Goal: Task Accomplishment & Management: Manage account settings

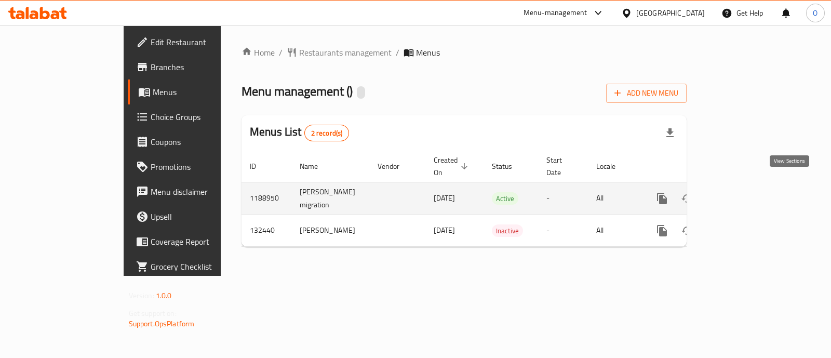
click at [743, 192] on icon "enhanced table" at bounding box center [737, 198] width 12 height 12
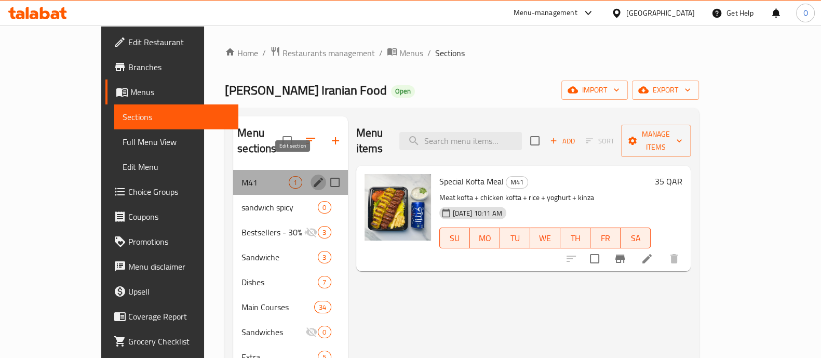
click at [314, 178] on icon "edit" at bounding box center [318, 182] width 9 height 9
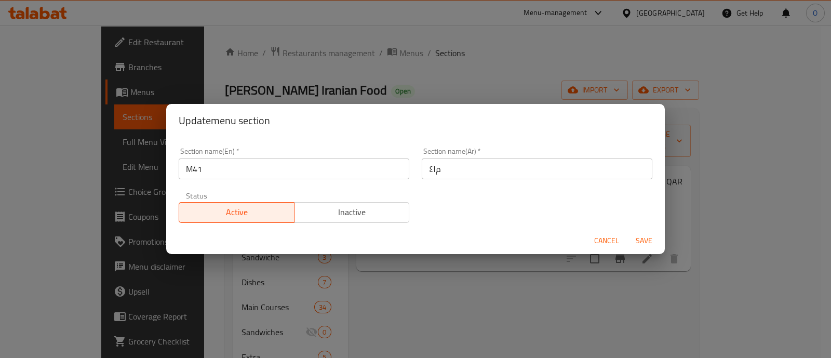
click at [351, 216] on span "Inactive" at bounding box center [352, 212] width 107 height 15
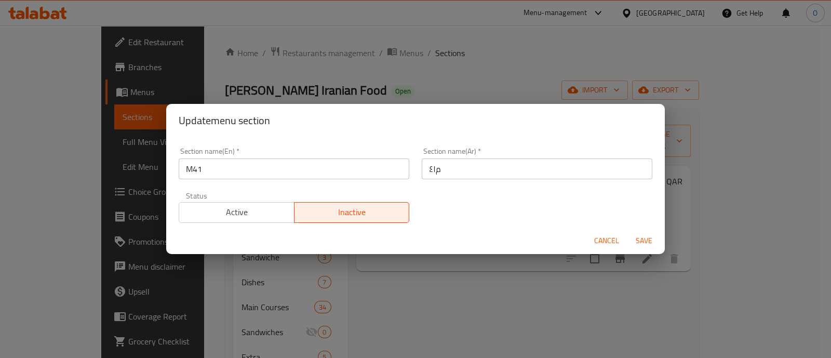
click at [644, 240] on span "Save" at bounding box center [644, 240] width 25 height 13
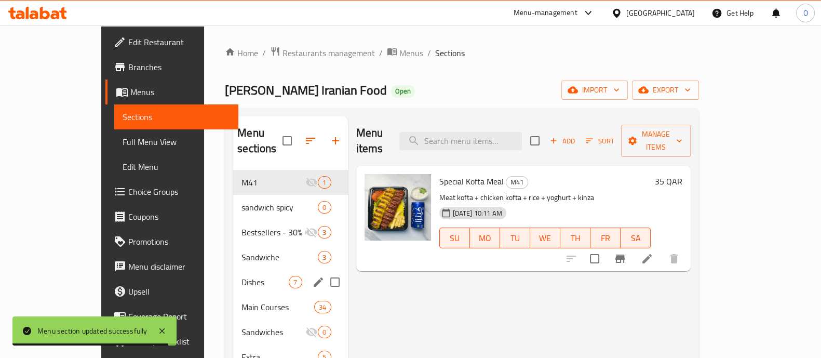
scroll to position [32, 0]
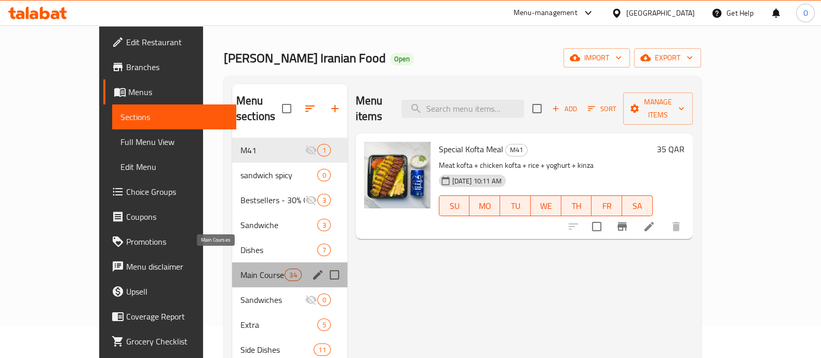
click at [240, 269] on span "Main Courses" at bounding box center [262, 275] width 44 height 12
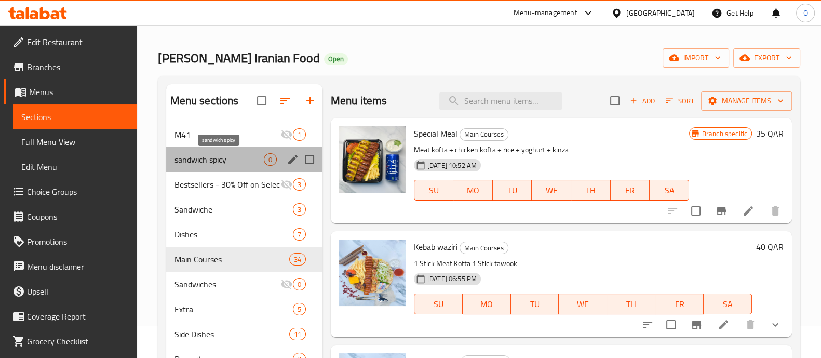
click at [249, 162] on span "sandwich spicy" at bounding box center [219, 159] width 89 height 12
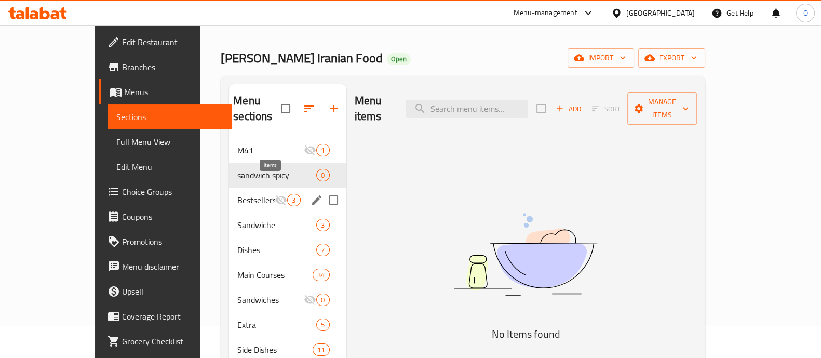
scroll to position [145, 0]
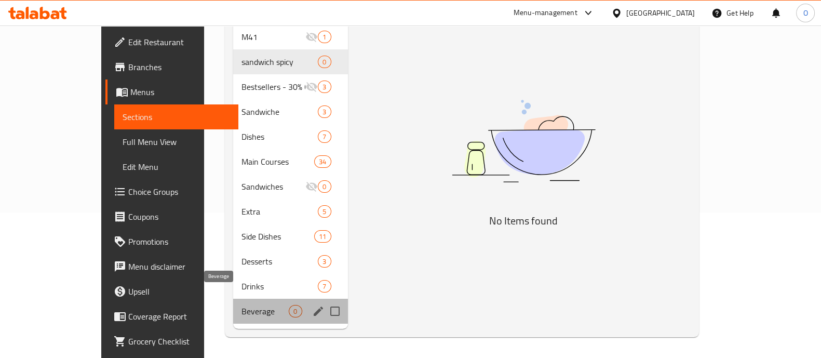
click at [242, 305] on span "Beverage" at bounding box center [265, 311] width 47 height 12
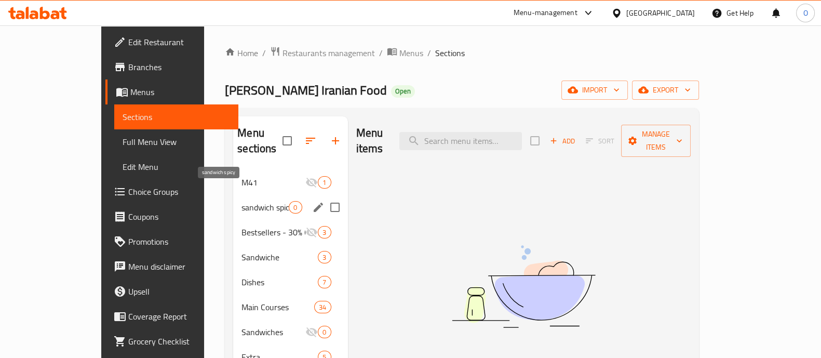
click at [242, 201] on span "sandwich spicy" at bounding box center [265, 207] width 47 height 12
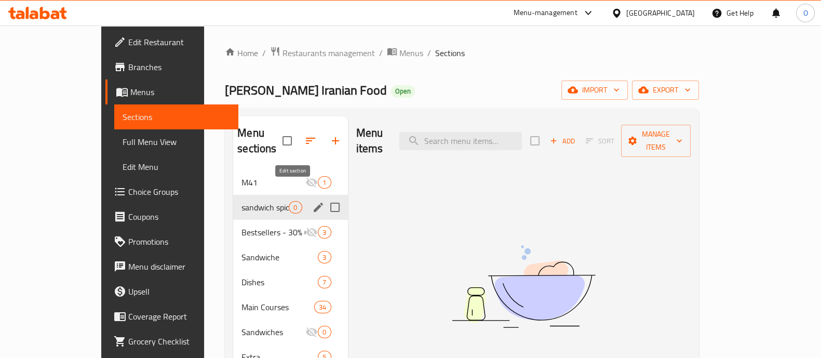
click at [312, 201] on icon "edit" at bounding box center [318, 207] width 12 height 12
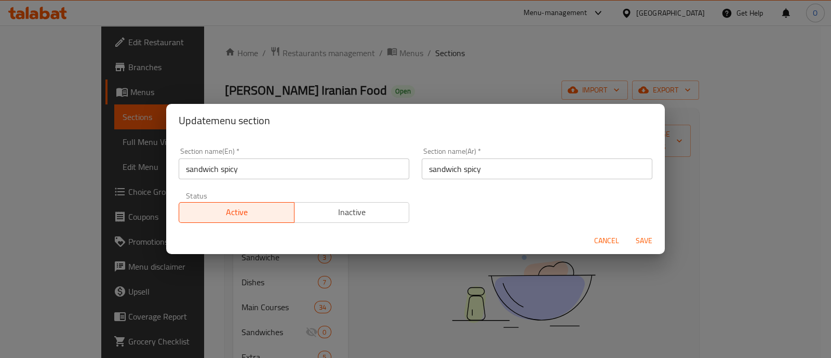
click at [609, 242] on span "Cancel" at bounding box center [606, 240] width 25 height 13
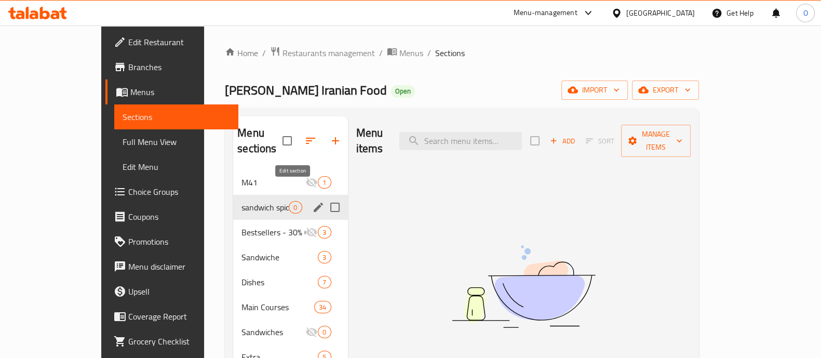
click at [312, 201] on icon "edit" at bounding box center [318, 207] width 12 height 12
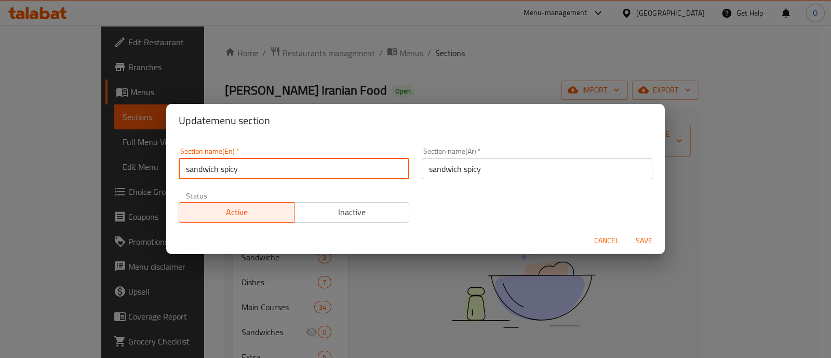
click at [212, 169] on input "sandwich spicy" at bounding box center [294, 168] width 231 height 21
type input "M 4 1"
click at [445, 174] on input "sandwich spicy" at bounding box center [537, 168] width 231 height 21
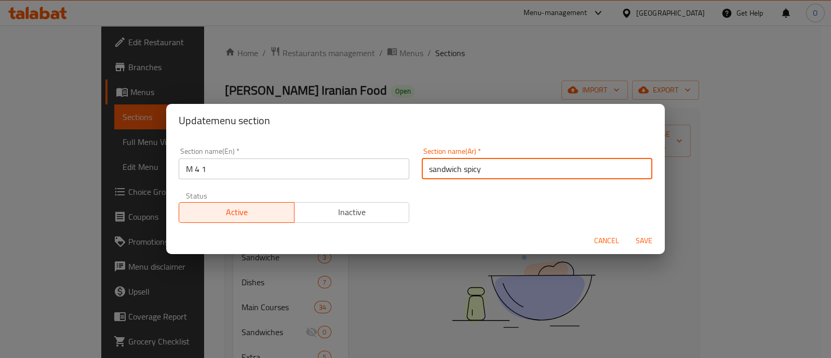
click at [445, 174] on input "sandwich spicy" at bounding box center [537, 168] width 231 height 21
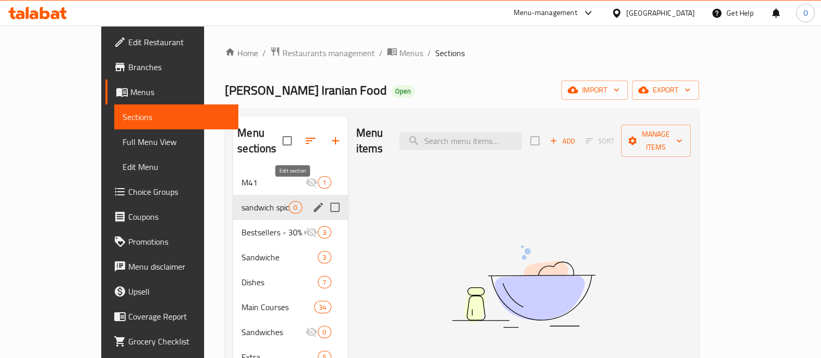
click at [312, 201] on icon "edit" at bounding box center [318, 207] width 12 height 12
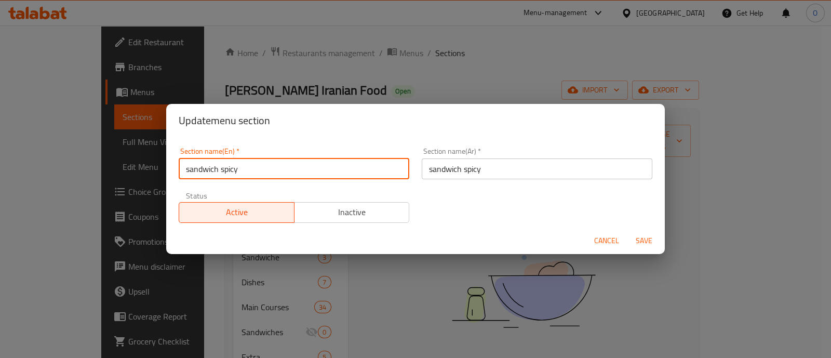
click at [280, 167] on input "sandwich spicy" at bounding box center [294, 168] width 231 height 21
type input "M 4 1"
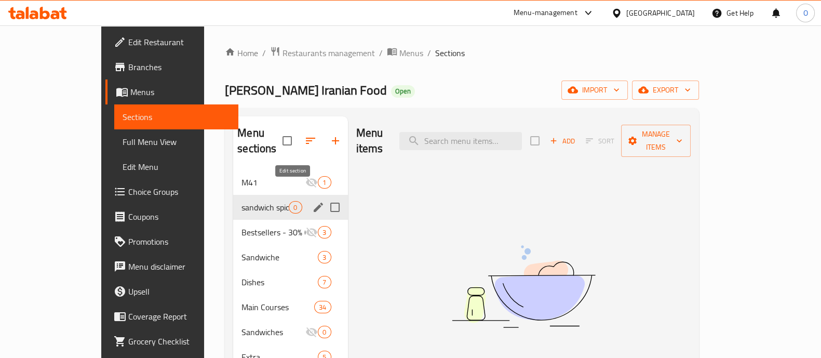
click at [312, 201] on icon "edit" at bounding box center [318, 207] width 12 height 12
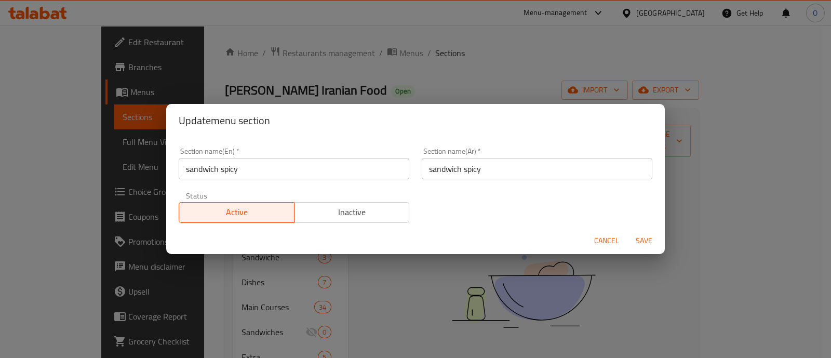
click at [238, 157] on div "Section name(En)   * sandwich spicy Section name(En) *" at bounding box center [294, 164] width 231 height 32
click at [224, 166] on input "sandwich spicy" at bounding box center [294, 168] width 231 height 21
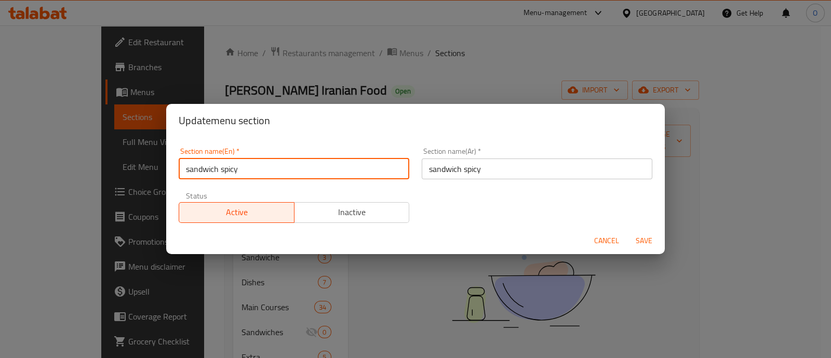
click at [224, 166] on input "sandwich spicy" at bounding box center [294, 168] width 231 height 21
type input "M 4 1"
click at [537, 167] on input "sandwich spicy" at bounding box center [537, 168] width 231 height 21
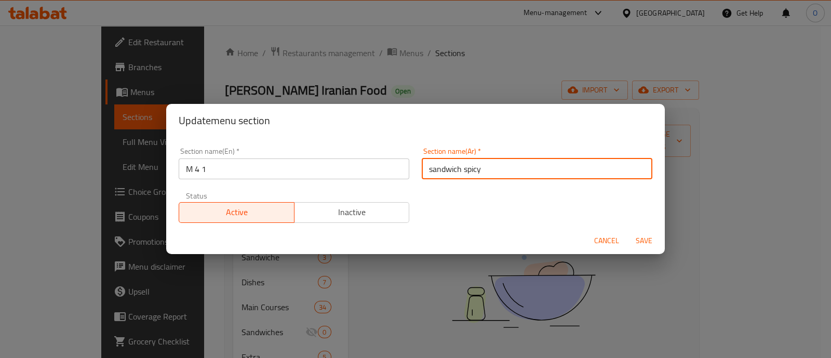
click at [537, 167] on input "sandwich spicy" at bounding box center [537, 168] width 231 height 21
type input "s"
paste input "م 4 1"
type input "م 4 1"
click at [637, 234] on span "Save" at bounding box center [644, 240] width 25 height 13
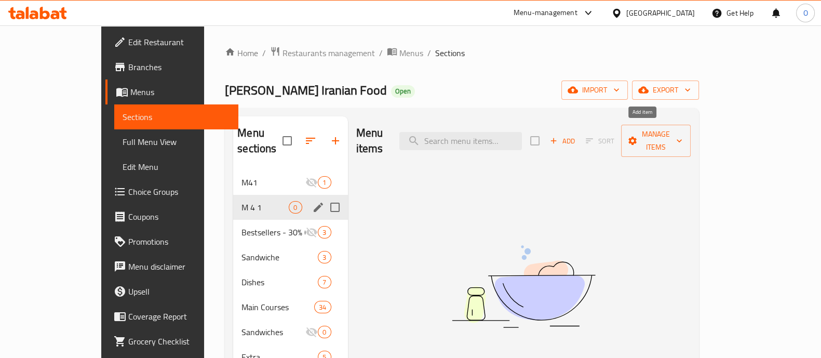
click at [577, 135] on span "Add" at bounding box center [562, 141] width 28 height 12
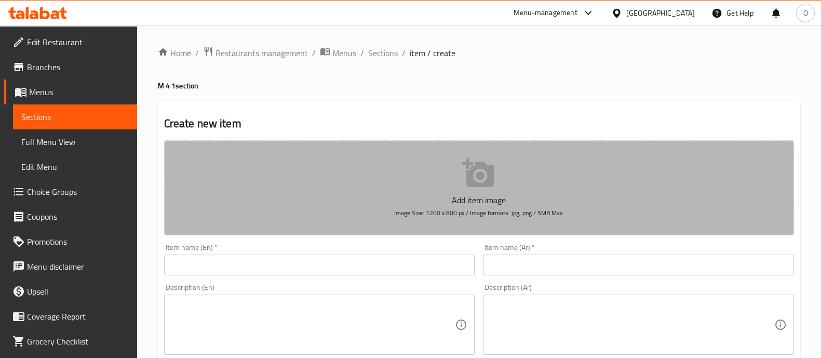
click at [351, 230] on button "Add item image Image Size: 1200 x 800 px / Image formats: jpg, png / 5MB Max." at bounding box center [479, 187] width 630 height 95
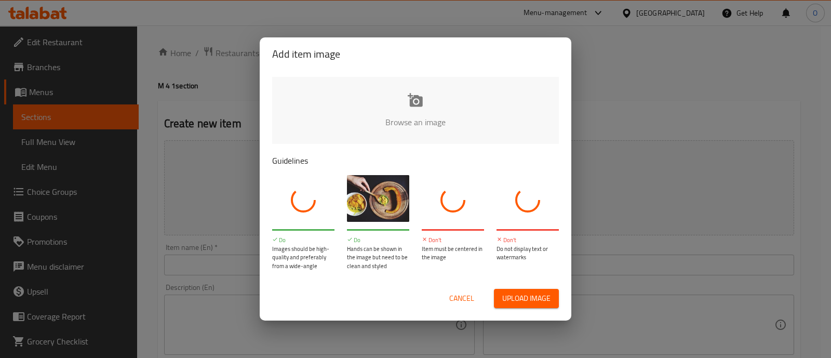
click at [461, 304] on span "Cancel" at bounding box center [461, 298] width 25 height 13
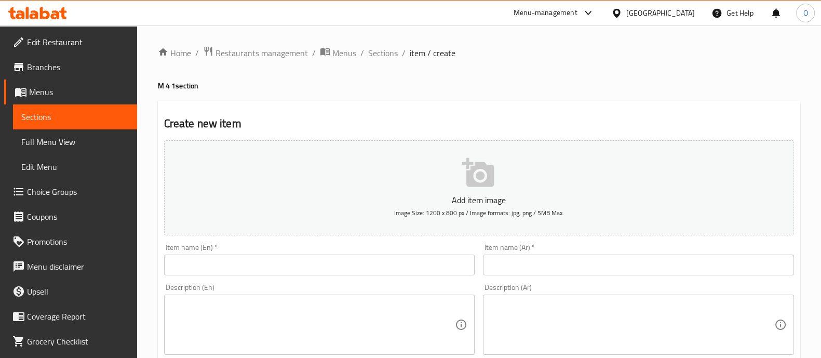
click at [315, 266] on input "text" at bounding box center [319, 264] width 311 height 21
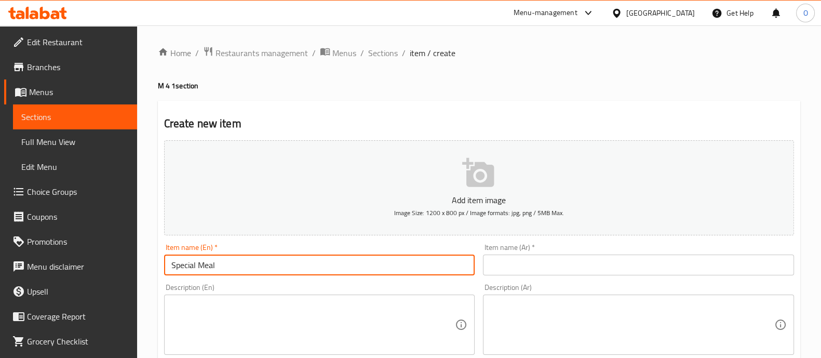
drag, startPoint x: 196, startPoint y: 266, endPoint x: 160, endPoint y: 265, distance: 35.8
click at [160, 265] on div "Item name (En)   * Special Meal Item name (En) *" at bounding box center [319, 259] width 319 height 40
type input "Rice with Kofta Special Meal"
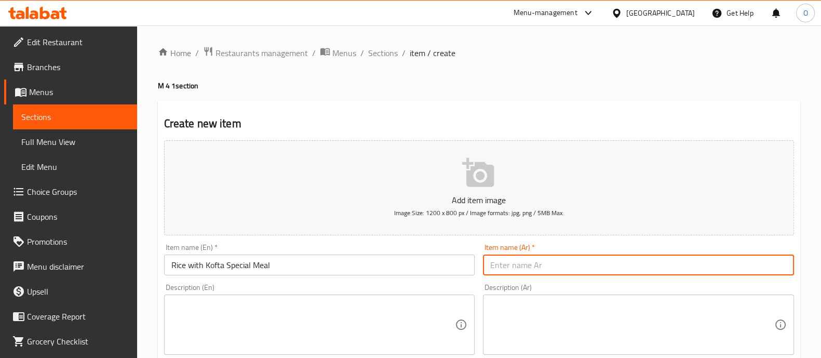
click at [520, 265] on input "text" at bounding box center [638, 264] width 311 height 21
paste input "أرز مع كفتة"
type input "أرز مع كفتة"
click at [311, 323] on textarea at bounding box center [313, 324] width 284 height 49
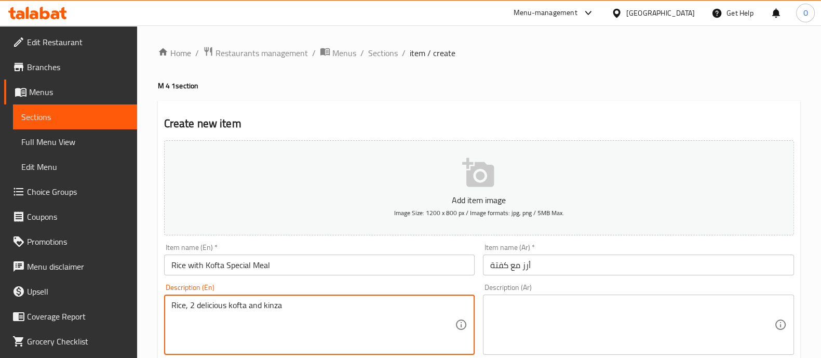
type textarea "Rice, 2 delicious kofta and kinza"
click at [539, 314] on textarea at bounding box center [632, 324] width 284 height 49
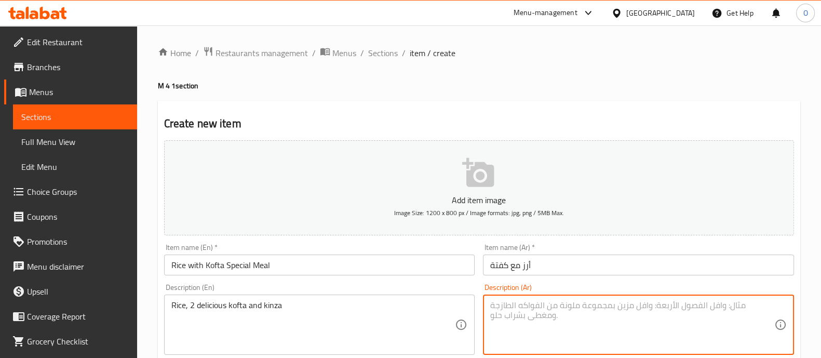
paste textarea "أرز لذيذ مع كفتة مع كنزة"
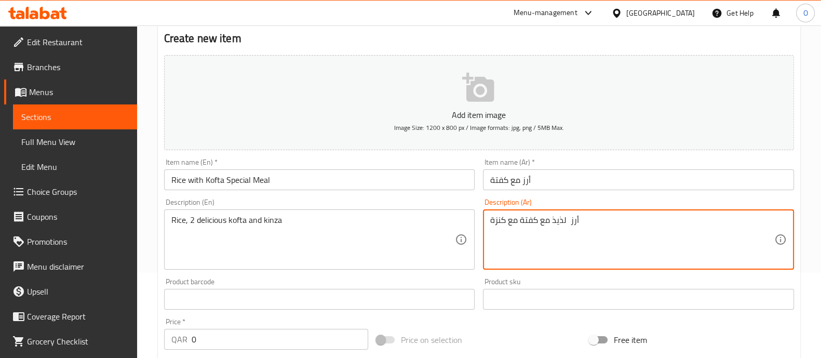
scroll to position [88, 0]
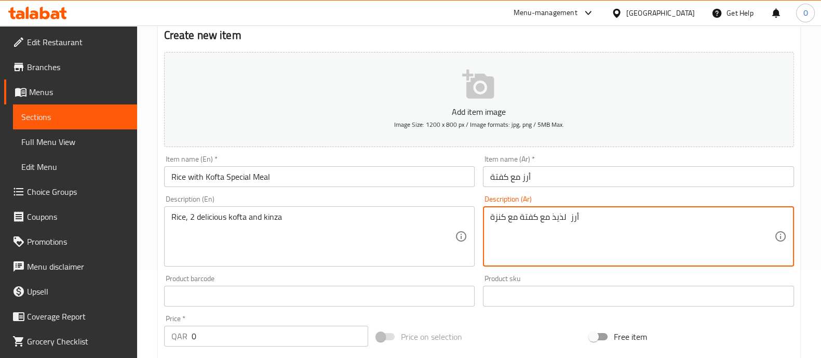
type textarea "أرز لذيذ مع كفتة مع كنزة"
click at [223, 327] on input "0" at bounding box center [280, 336] width 177 height 21
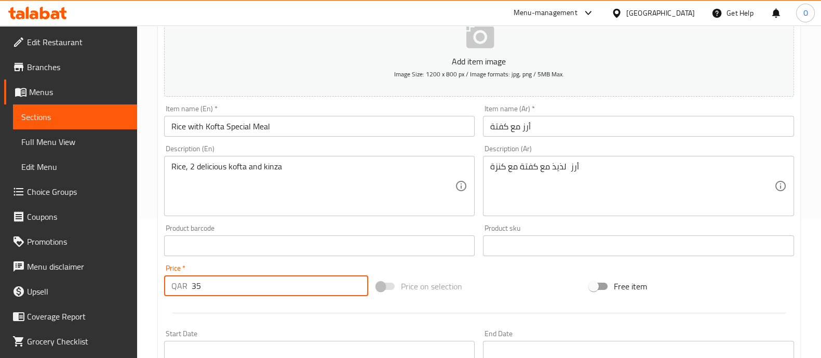
scroll to position [138, 0]
type input "35"
click at [487, 58] on p "Add item image" at bounding box center [479, 62] width 598 height 12
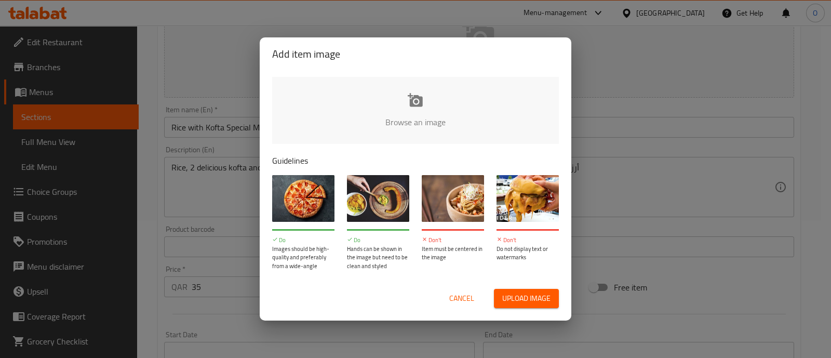
click at [529, 299] on span "Upload image" at bounding box center [526, 298] width 48 height 13
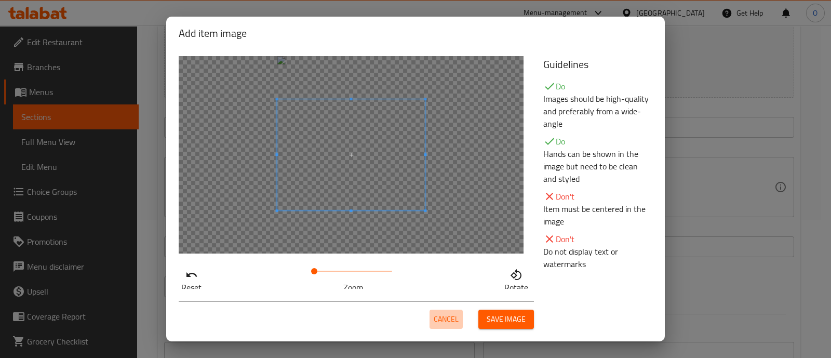
click at [444, 319] on span "Cancel" at bounding box center [446, 319] width 25 height 13
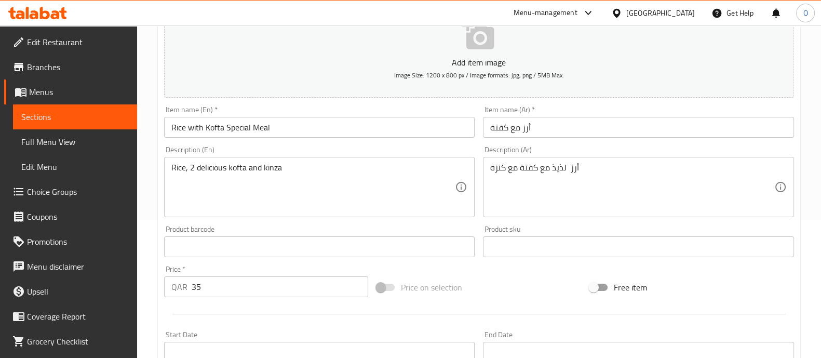
scroll to position [375, 0]
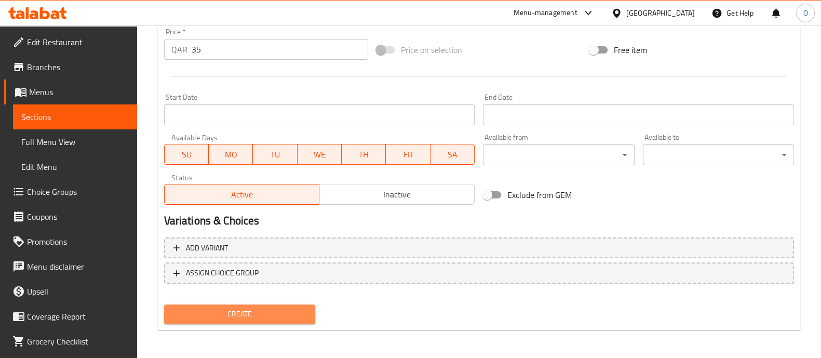
click at [260, 318] on span "Create" at bounding box center [239, 313] width 135 height 13
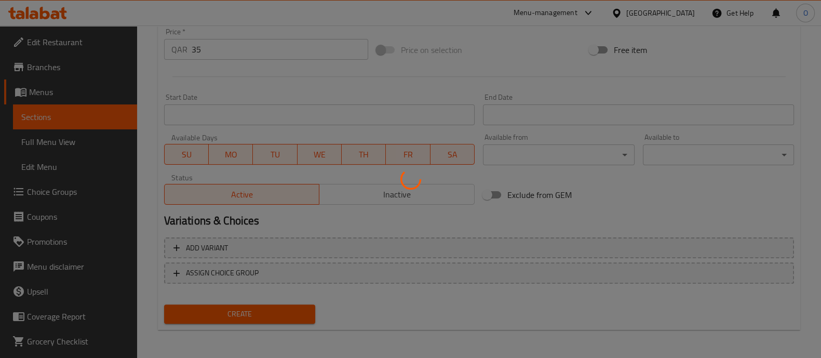
type input "0"
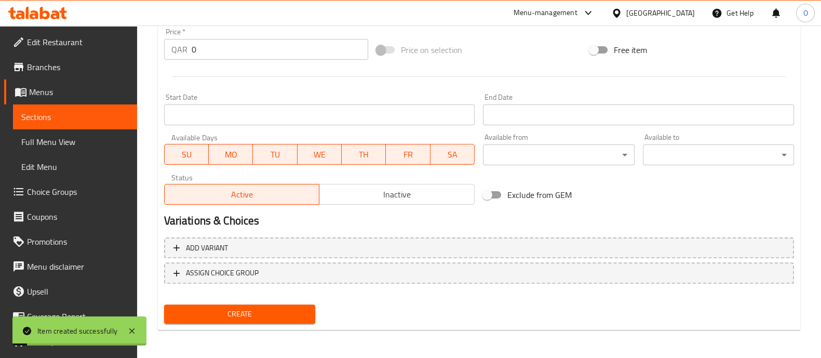
click at [62, 115] on span "Sections" at bounding box center [75, 117] width 108 height 12
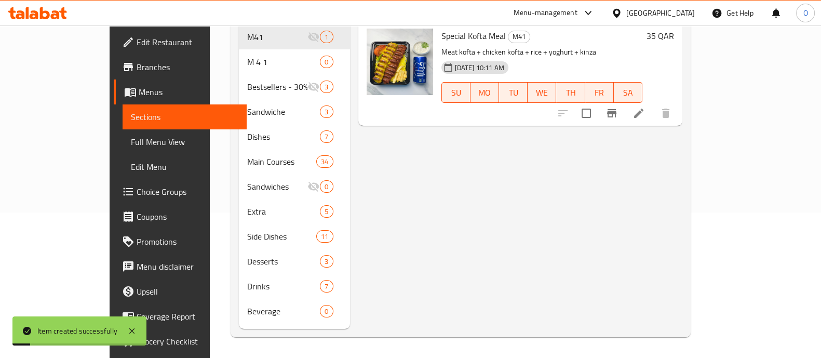
scroll to position [145, 0]
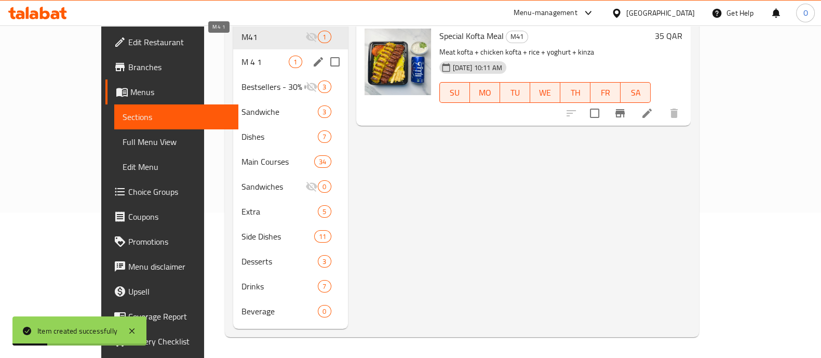
click at [242, 56] on span "M 4 1" at bounding box center [265, 62] width 47 height 12
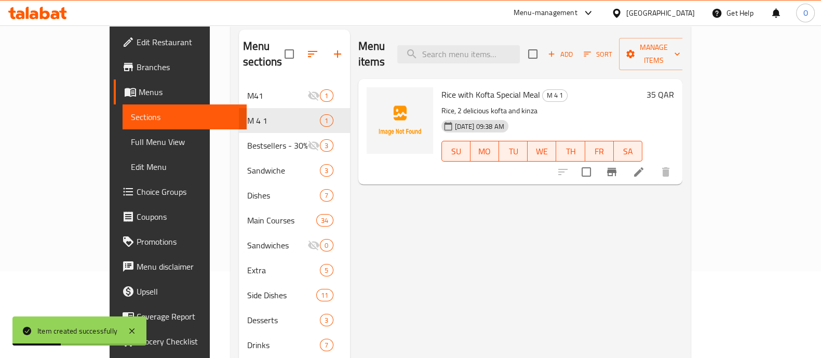
scroll to position [79, 0]
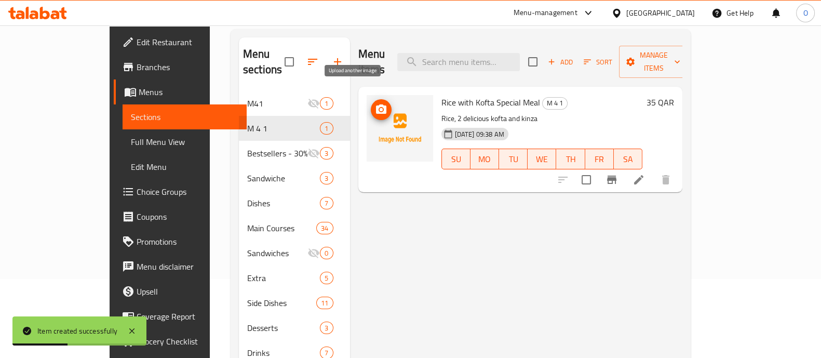
click at [376, 104] on icon "upload picture" at bounding box center [381, 108] width 10 height 9
